Goal: Task Accomplishment & Management: Use online tool/utility

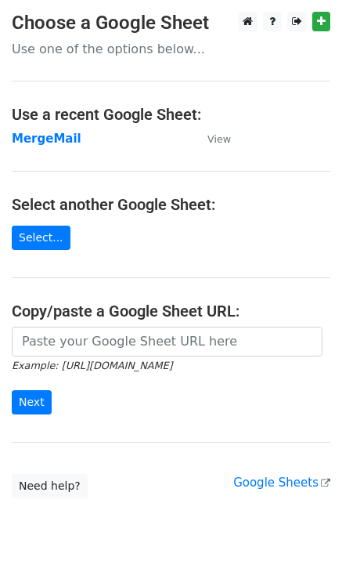
click at [56, 140] on strong "MergeMail" at bounding box center [47, 139] width 70 height 14
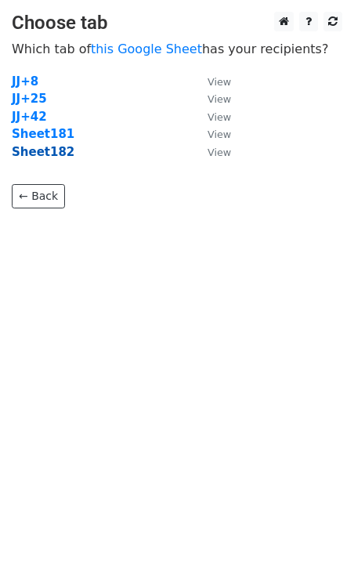
click at [52, 154] on strong "Sheet182" at bounding box center [43, 152] width 63 height 14
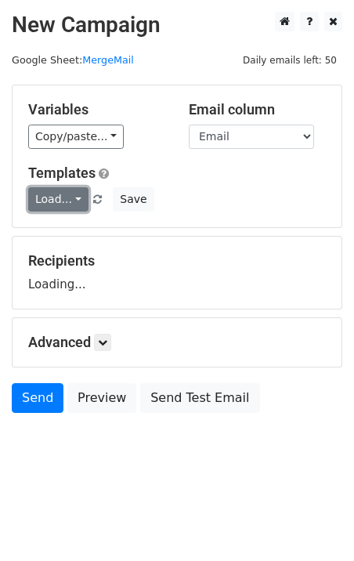
click at [53, 202] on link "Load..." at bounding box center [58, 199] width 60 height 24
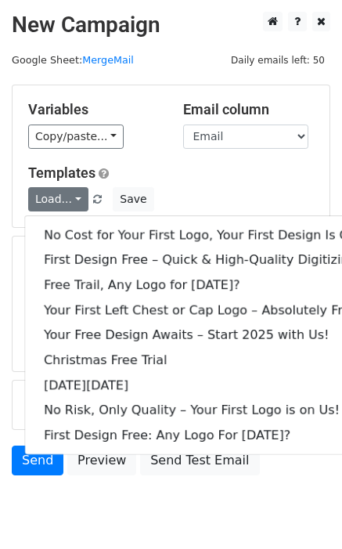
click at [91, 219] on div "No Cost for Your First Logo, Your First Design Is On Us! First Design Free – Qu…" at bounding box center [213, 335] width 378 height 240
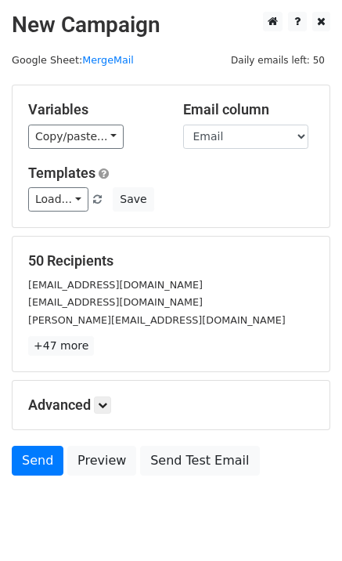
click at [94, 224] on div "Variables Copy/paste... {{Email}} Email column Email Templates Load... No Cost …" at bounding box center [171, 156] width 317 height 142
click at [72, 205] on link "Load..." at bounding box center [58, 199] width 60 height 24
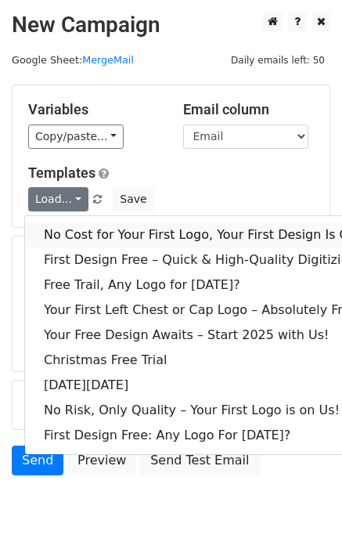
click at [96, 223] on link "No Cost for Your First Logo, Your First Design Is On Us!" at bounding box center [213, 234] width 376 height 25
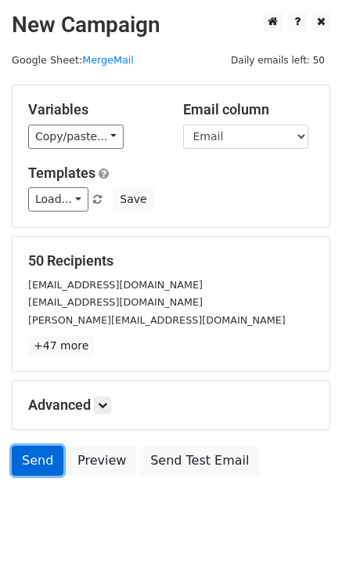
click at [38, 453] on link "Send" at bounding box center [38, 461] width 52 height 30
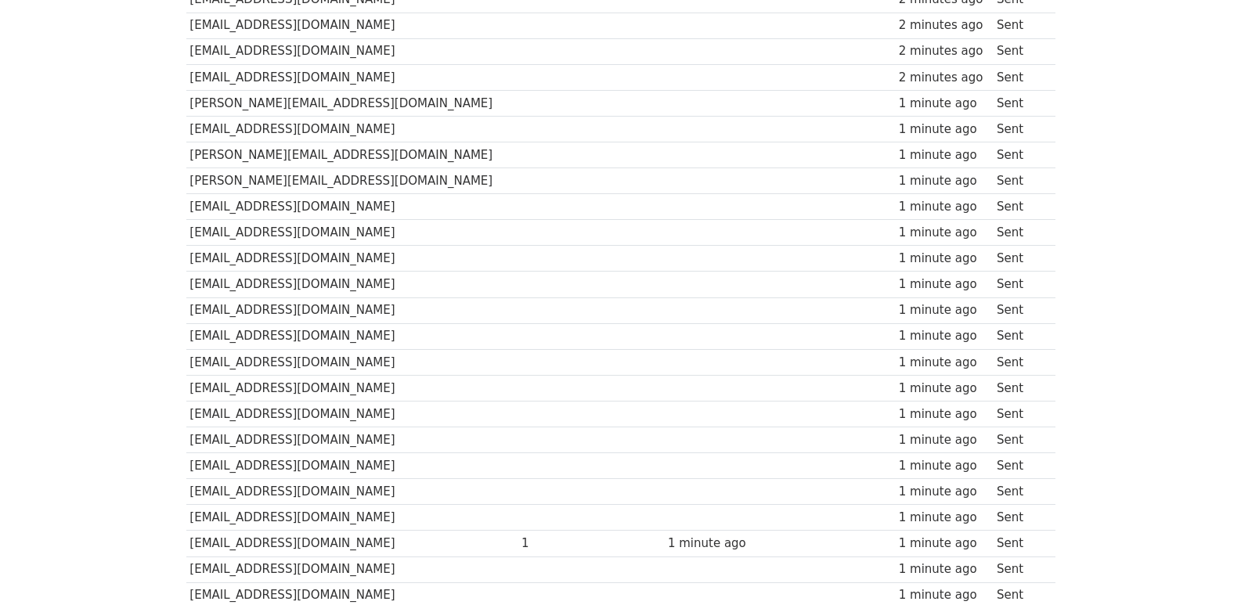
scroll to position [1090, 0]
